Goal: Transaction & Acquisition: Book appointment/travel/reservation

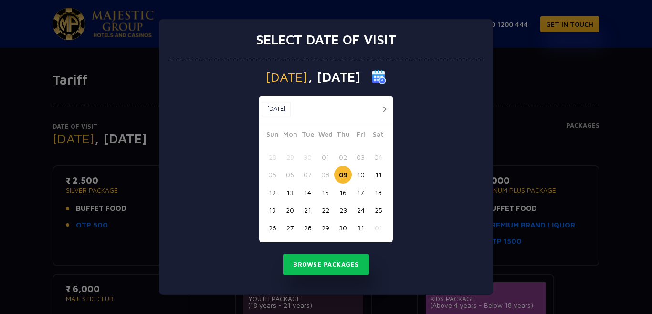
click at [339, 174] on button "09" at bounding box center [343, 175] width 18 height 18
click at [322, 264] on button "Browse Packages" at bounding box center [326, 264] width 86 height 22
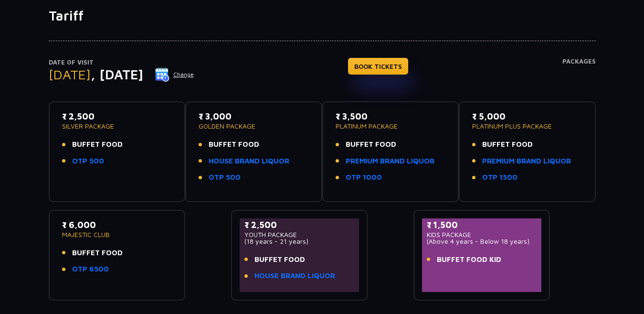
scroll to position [48, 0]
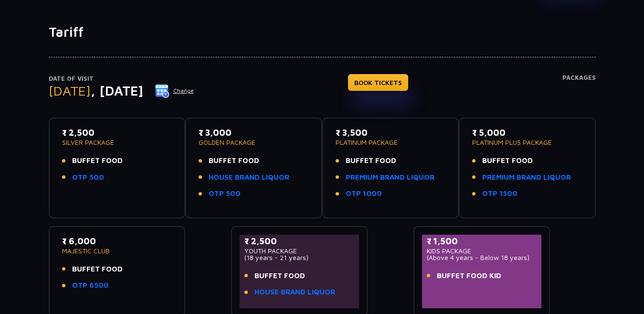
click at [375, 147] on div "₹ 3,500 PLATINUM PACKAGE BUFFET FOOD PREMIUM BRAND LIQUOR OTP 1000" at bounding box center [391, 165] width 110 height 79
click at [357, 137] on p "₹ 3,500" at bounding box center [391, 132] width 110 height 13
click at [357, 162] on span "BUFFET FOOD" at bounding box center [371, 160] width 51 height 11
click at [352, 135] on p "₹ 3,500" at bounding box center [391, 132] width 110 height 13
click at [408, 81] on link "BOOK TICKETS" at bounding box center [378, 82] width 60 height 17
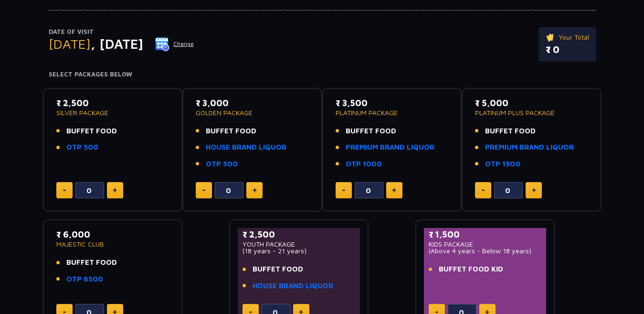
scroll to position [95, 0]
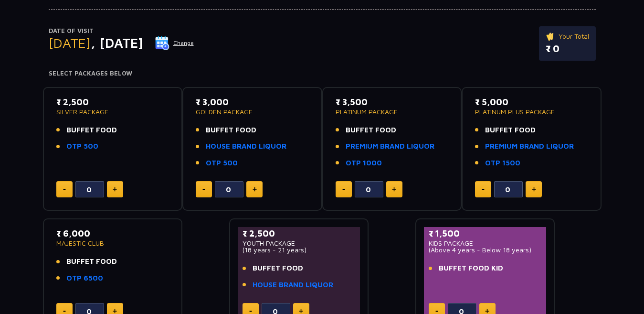
click at [392, 192] on button at bounding box center [394, 189] width 16 height 16
click at [344, 189] on img at bounding box center [343, 189] width 3 height 1
type input "1"
